Goal: Information Seeking & Learning: Learn about a topic

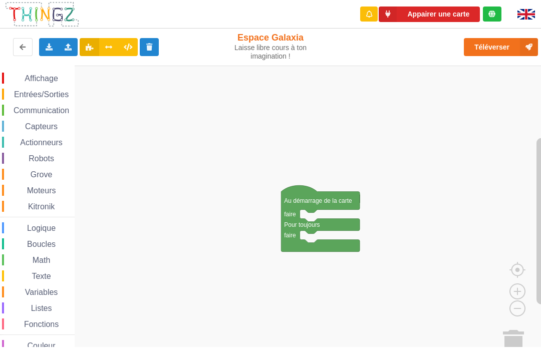
click at [43, 158] on span "Robots" at bounding box center [41, 158] width 29 height 9
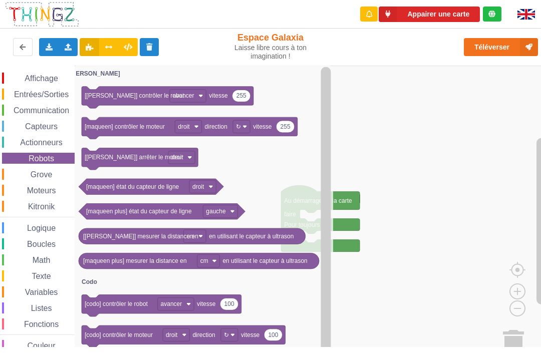
click at [43, 208] on span "Kitronik" at bounding box center [42, 207] width 30 height 9
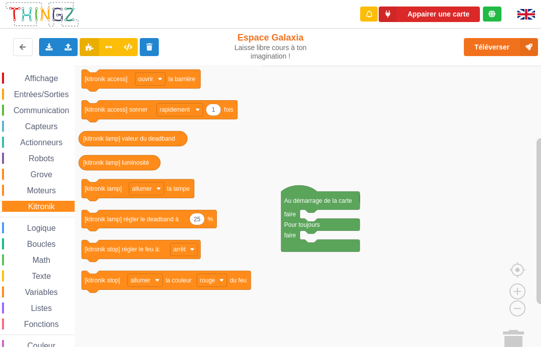
click at [55, 193] on span "Moteurs" at bounding box center [42, 190] width 32 height 9
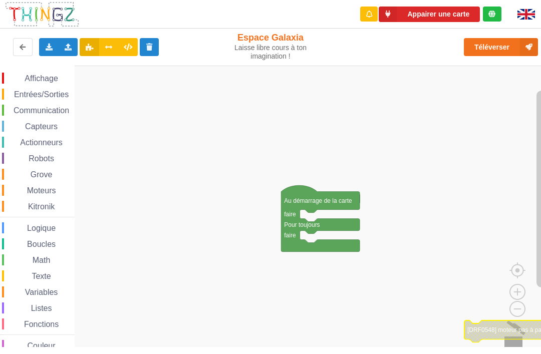
click at [512, 345] on image "Espace de travail de Blocky" at bounding box center [526, 343] width 48 height 62
click at [501, 328] on rect "Espace de travail de Blocky" at bounding box center [274, 223] width 548 height 315
click at [51, 157] on span "Robots" at bounding box center [41, 158] width 29 height 9
click at [424, 134] on rect "Espace de travail de Blocky" at bounding box center [274, 223] width 548 height 315
click at [50, 148] on div "Affichage Entrées/Sorties Communication Capteurs Actionneurs Robots Grove Moteu…" at bounding box center [37, 215] width 75 height 284
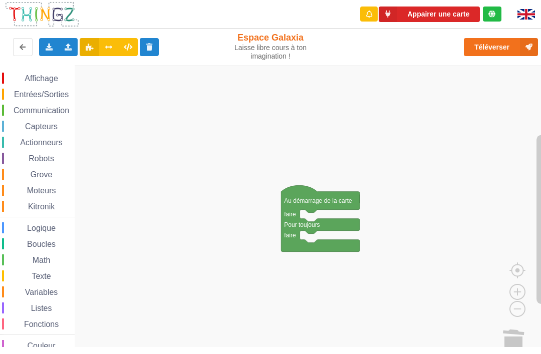
click at [54, 139] on span "Actionneurs" at bounding box center [42, 142] width 46 height 9
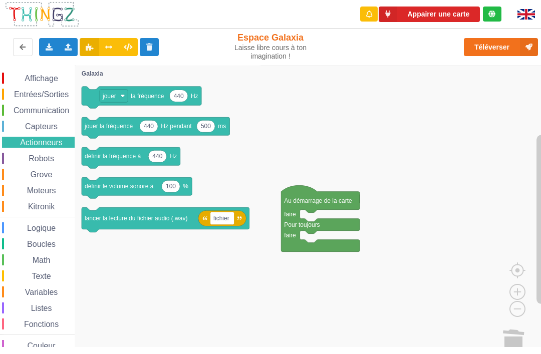
click at [58, 99] on span "Entrées/Sorties" at bounding box center [42, 94] width 58 height 9
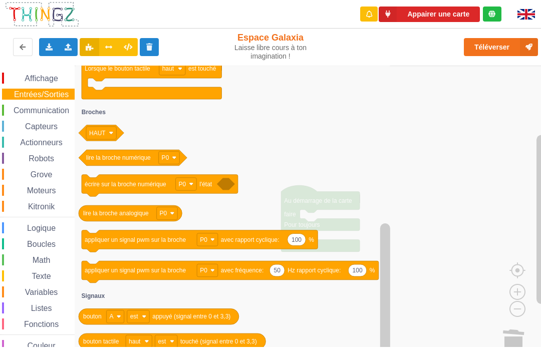
click at [48, 192] on span "Moteurs" at bounding box center [42, 190] width 32 height 9
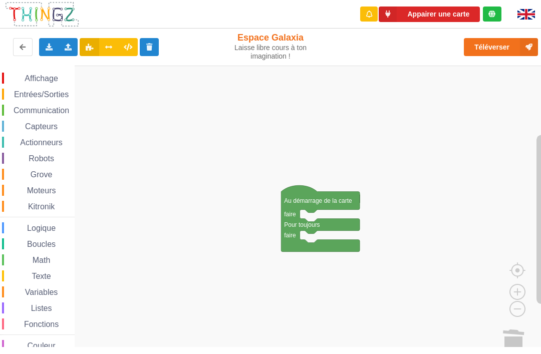
click at [58, 194] on span "Moteurs" at bounding box center [42, 190] width 32 height 9
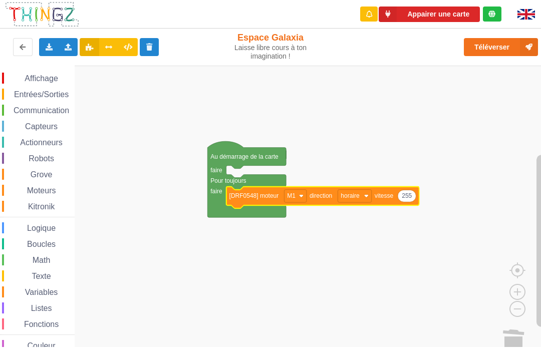
click at [277, 190] on icon "Espace de travail de Blocky" at bounding box center [323, 197] width 193 height 22
click at [267, 198] on text "[DRF0548] moteur" at bounding box center [255, 195] width 50 height 7
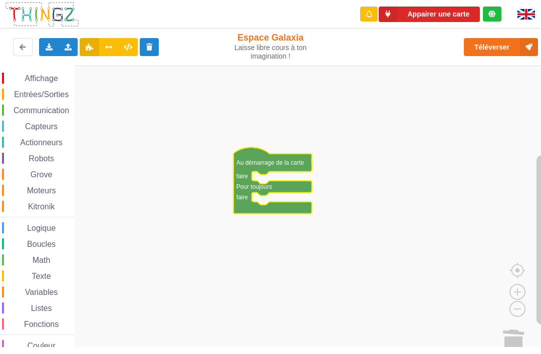
click at [50, 203] on span "Kitronik" at bounding box center [42, 207] width 30 height 9
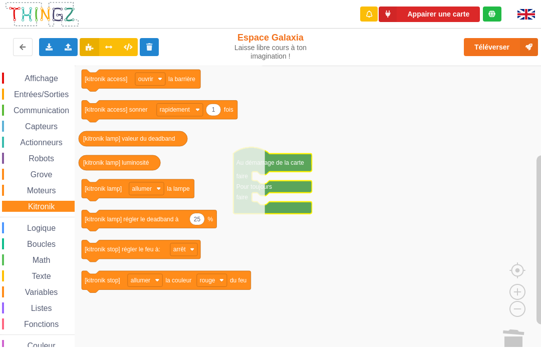
click at [39, 191] on span "Moteurs" at bounding box center [42, 190] width 32 height 9
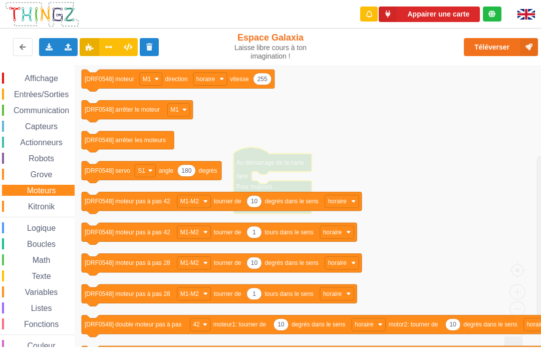
click at [56, 181] on div "Affichage Entrées/Sorties Communication Capteurs Actionneurs Robots Grove Moteu…" at bounding box center [37, 215] width 75 height 284
click at [49, 169] on div "Grove" at bounding box center [38, 174] width 73 height 11
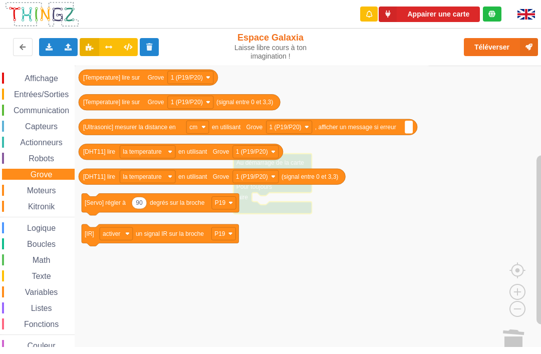
click at [38, 158] on span "Robots" at bounding box center [41, 158] width 29 height 9
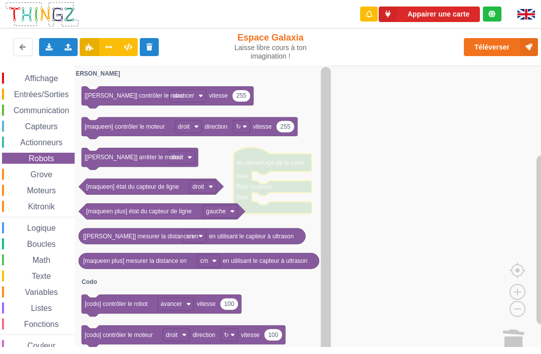
click at [49, 141] on span "Actionneurs" at bounding box center [42, 142] width 46 height 9
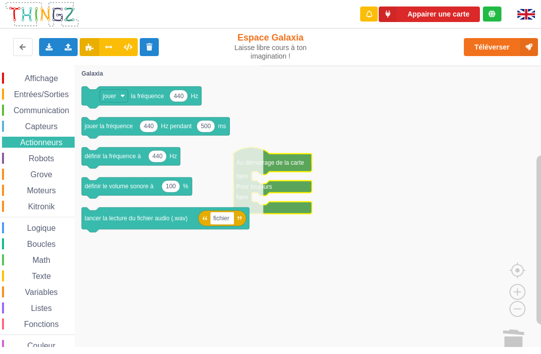
click at [50, 100] on div "Affichage Entrées/Sorties Communication Capteurs Actionneurs Robots Grove Moteu…" at bounding box center [37, 215] width 75 height 284
click at [40, 99] on span "Entrées/Sorties" at bounding box center [42, 94] width 58 height 9
